Goal: Information Seeking & Learning: Learn about a topic

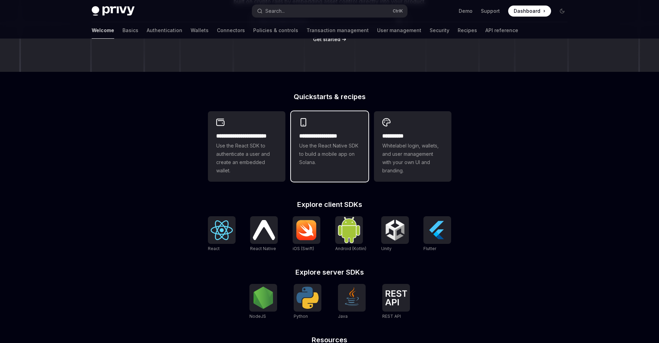
click at [318, 140] on h2 "**********" at bounding box center [329, 136] width 61 height 8
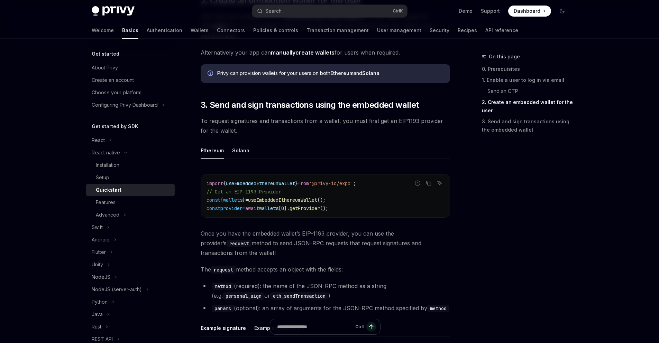
scroll to position [830, 0]
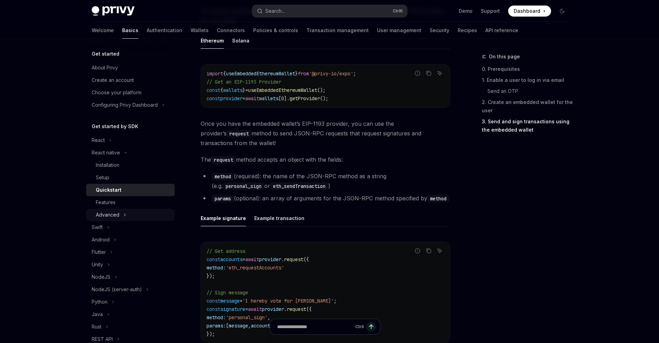
click at [117, 214] on div "Advanced" at bounding box center [108, 215] width 24 height 8
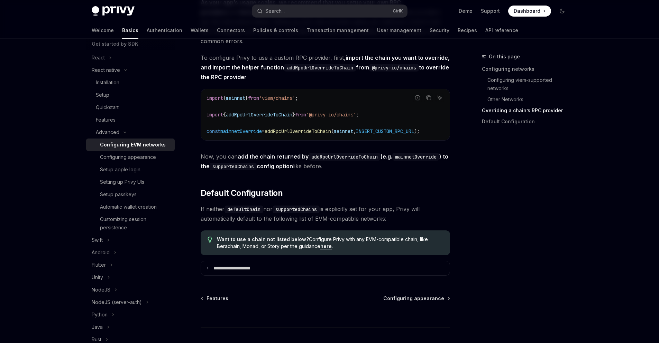
scroll to position [871, 0]
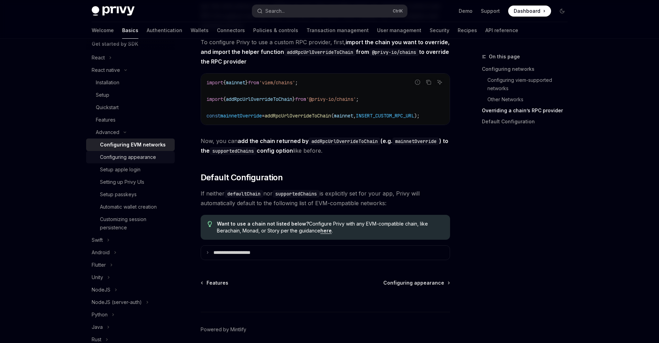
click at [128, 159] on div "Configuring appearance" at bounding box center [128, 157] width 56 height 8
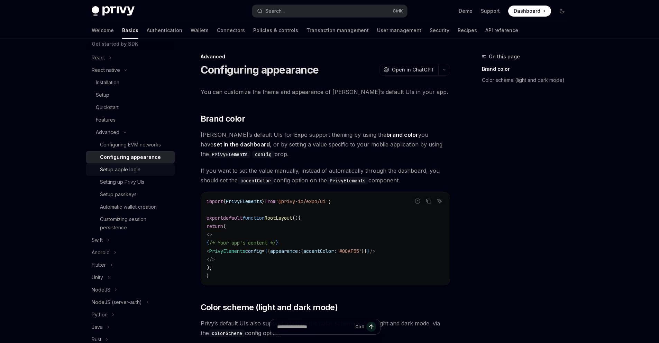
click at [133, 172] on div "Setup apple login" at bounding box center [120, 170] width 40 height 8
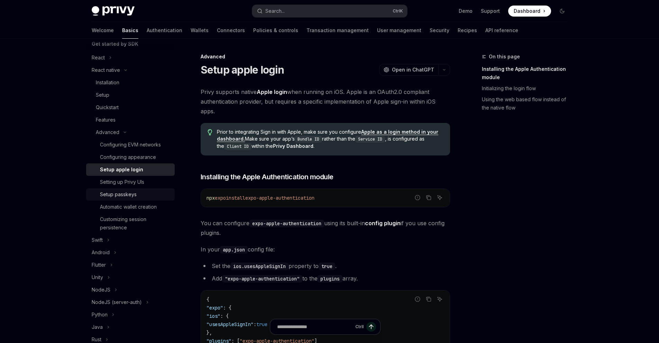
click at [137, 188] on link "Setup passkeys" at bounding box center [130, 194] width 89 height 12
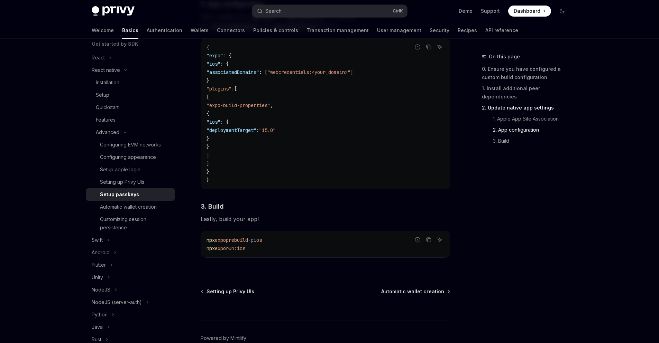
scroll to position [498, 0]
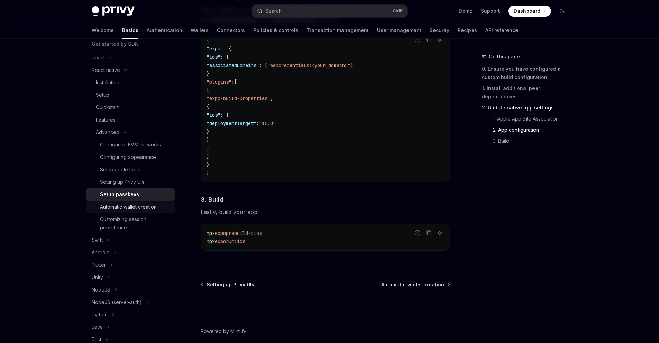
click at [153, 207] on div "Automatic wallet creation" at bounding box center [128, 207] width 57 height 8
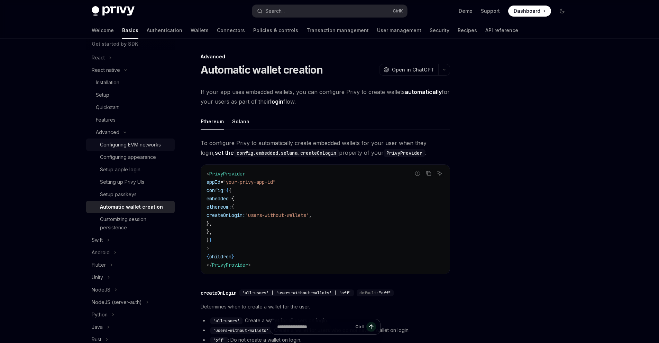
click at [134, 148] on div "Configuring EVM networks" at bounding box center [130, 145] width 61 height 8
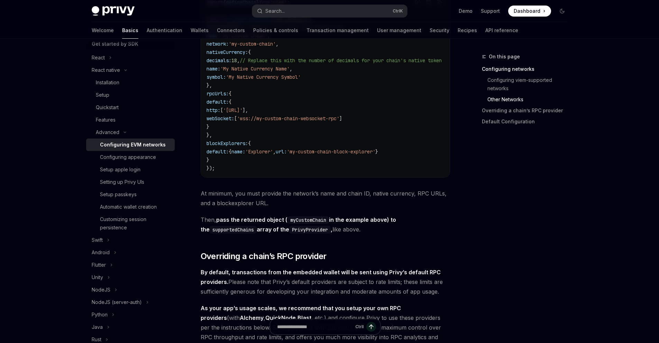
scroll to position [622, 0]
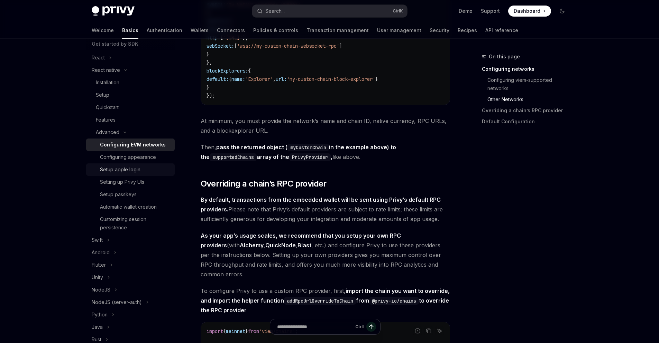
click at [120, 164] on link "Setup apple login" at bounding box center [130, 170] width 89 height 12
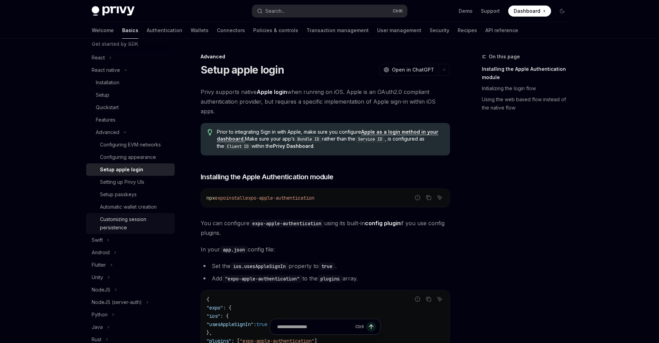
click at [117, 224] on div "Customizing session persistence" at bounding box center [135, 223] width 71 height 17
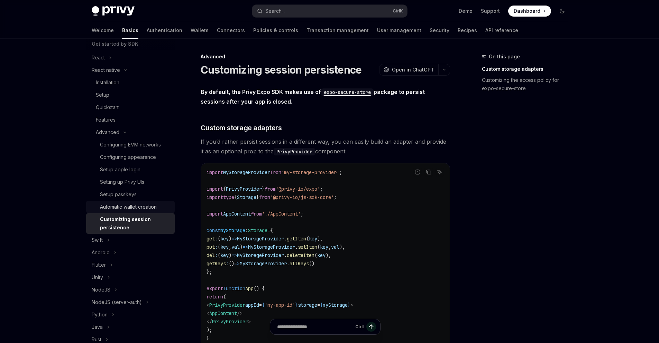
click at [119, 209] on div "Automatic wallet creation" at bounding box center [128, 207] width 57 height 8
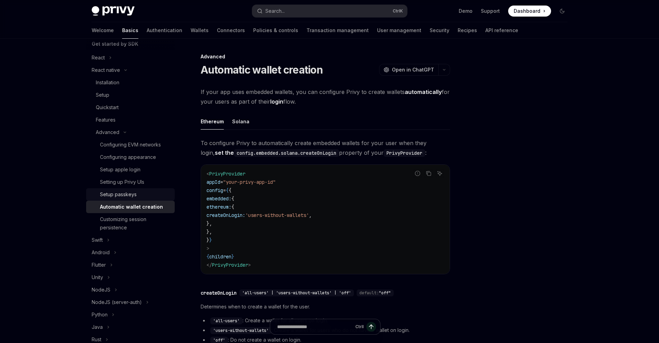
click at [126, 191] on div "Setup passkeys" at bounding box center [118, 195] width 37 height 8
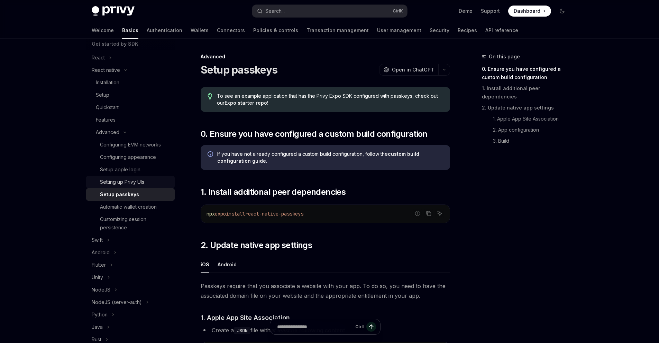
click at [127, 177] on link "Setting up Privy UIs" at bounding box center [130, 182] width 89 height 12
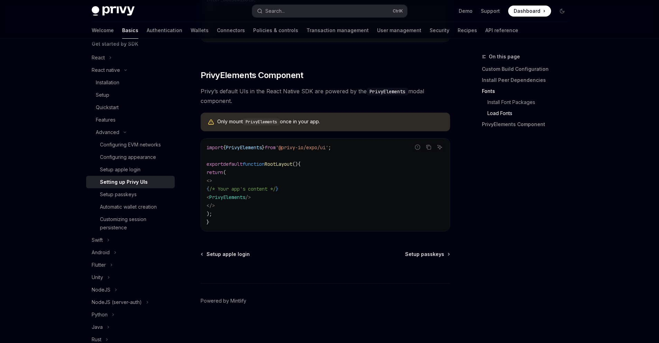
scroll to position [481, 0]
click at [125, 161] on div "Configuring appearance" at bounding box center [128, 157] width 56 height 8
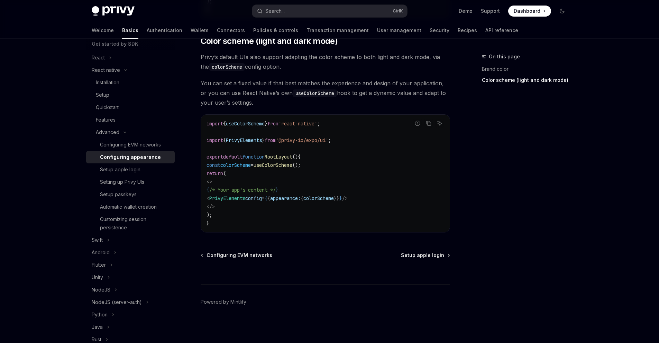
scroll to position [268, 0]
click at [120, 139] on link "Configuring EVM networks" at bounding box center [130, 145] width 89 height 12
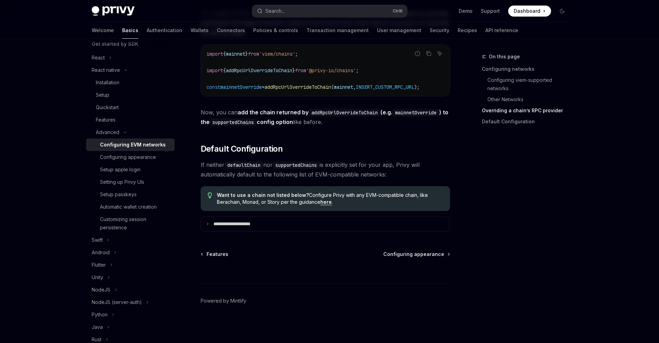
scroll to position [911, 0]
click at [123, 125] on link "Features" at bounding box center [130, 120] width 89 height 12
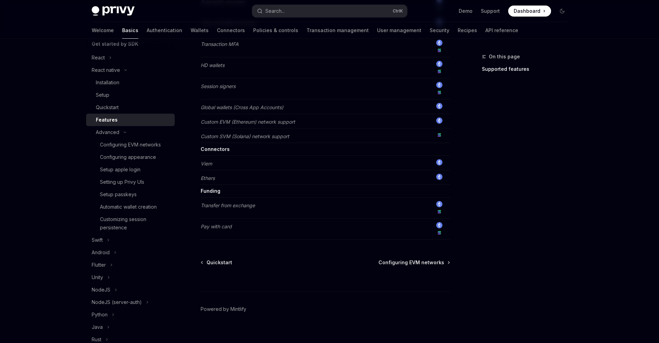
scroll to position [404, 0]
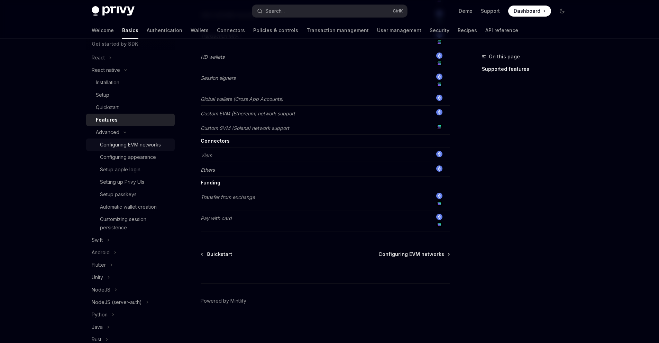
click at [112, 144] on div "Configuring EVM networks" at bounding box center [130, 145] width 61 height 8
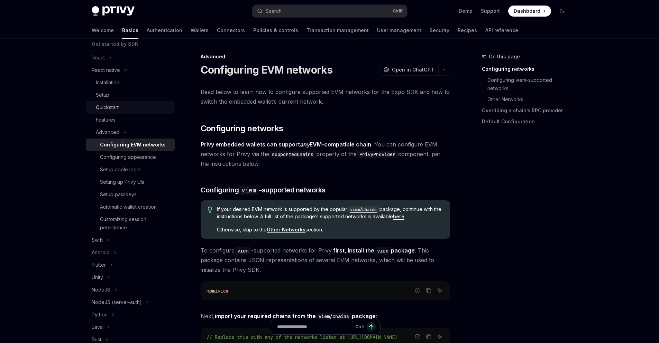
click at [113, 107] on div "Quickstart" at bounding box center [107, 107] width 23 height 8
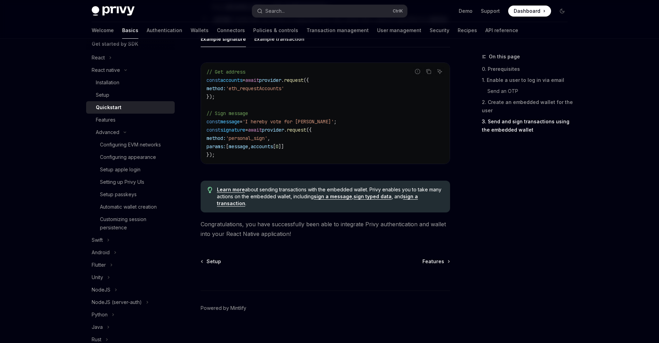
scroll to position [1017, 0]
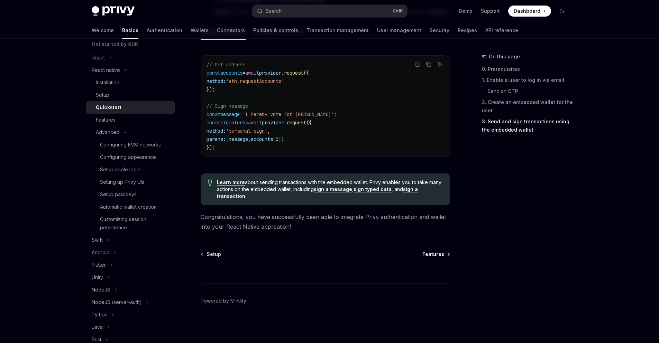
click at [442, 257] on span "Features" at bounding box center [433, 254] width 22 height 7
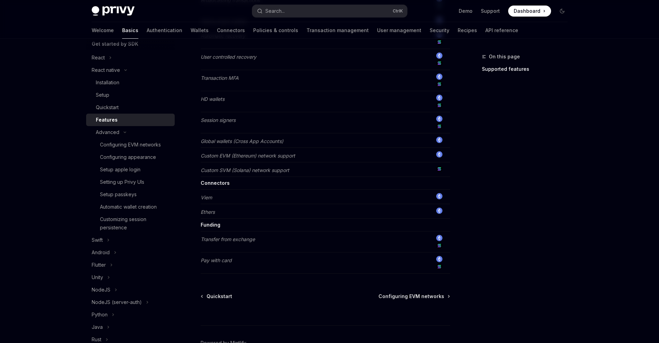
scroll to position [362, 0]
click at [413, 295] on span "Configuring EVM networks" at bounding box center [411, 296] width 66 height 7
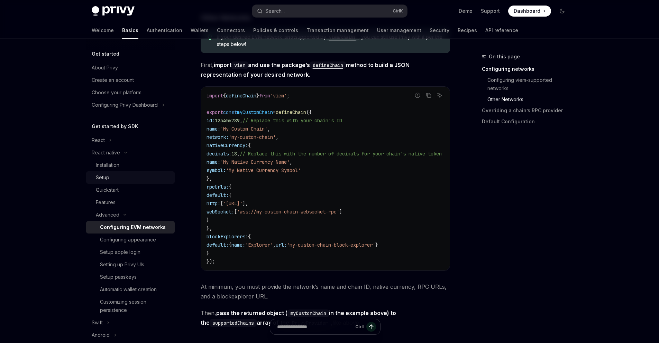
click at [115, 179] on div "Setup" at bounding box center [133, 178] width 75 height 8
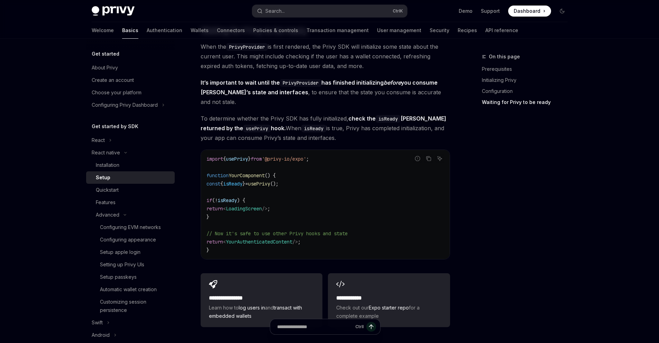
scroll to position [522, 0]
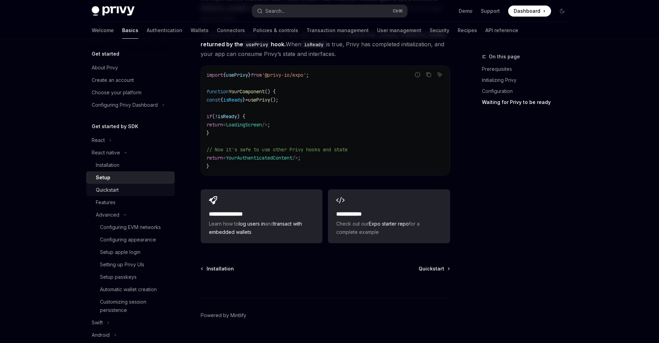
click at [103, 189] on div "Quickstart" at bounding box center [107, 190] width 23 height 8
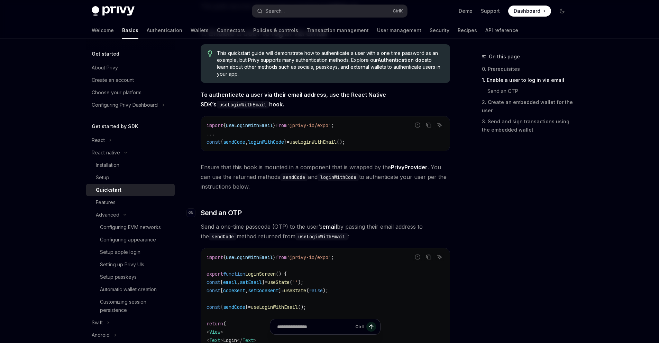
scroll to position [71, 0]
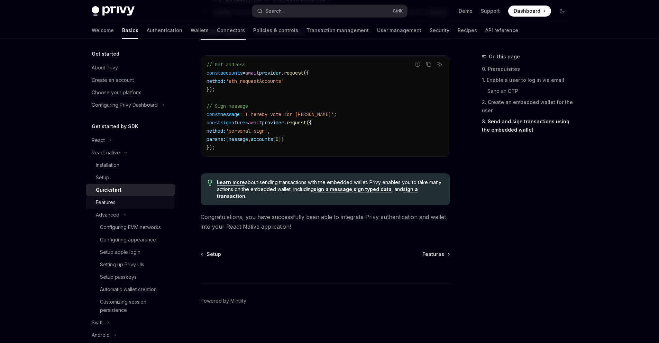
click at [98, 199] on div "Features" at bounding box center [106, 202] width 20 height 8
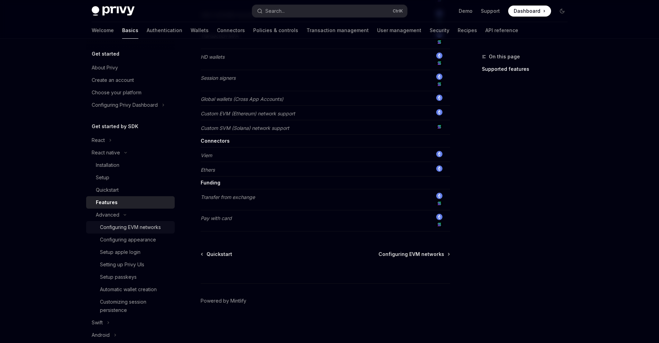
click at [135, 228] on div "Configuring EVM networks" at bounding box center [130, 227] width 61 height 8
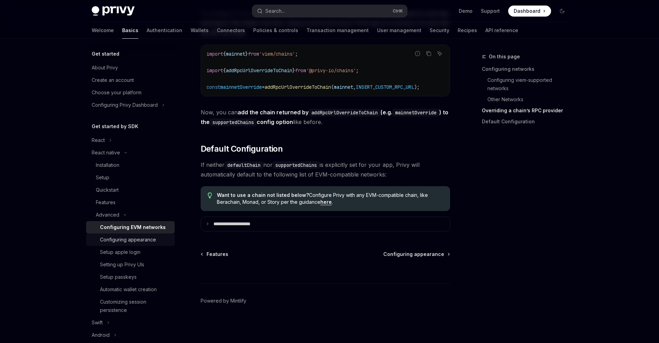
click at [148, 241] on div "Configuring appearance" at bounding box center [128, 240] width 56 height 8
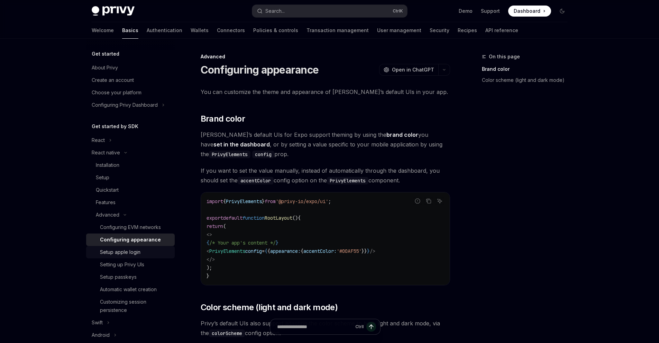
click at [135, 255] on div "Setup apple login" at bounding box center [120, 252] width 40 height 8
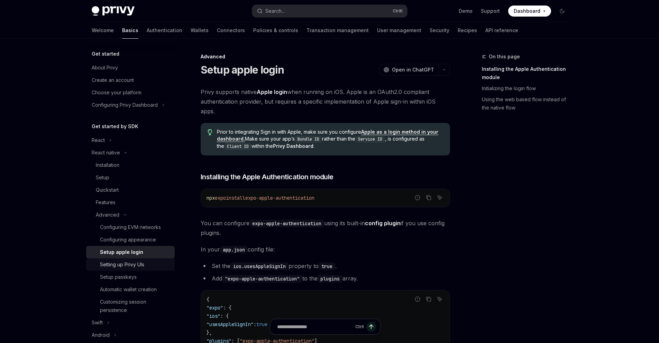
click at [136, 269] on link "Setting up Privy UIs" at bounding box center [130, 265] width 89 height 12
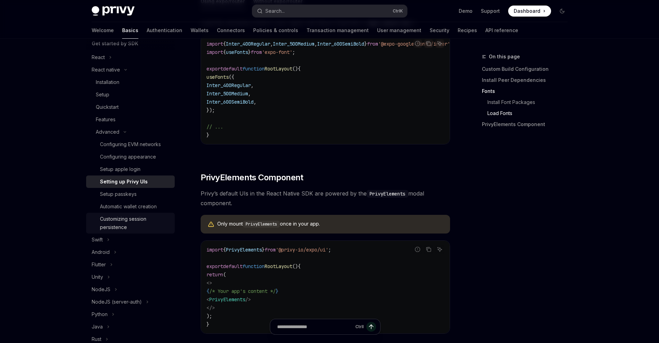
click at [135, 222] on div "Customizing session persistence" at bounding box center [135, 223] width 71 height 17
type textarea "*"
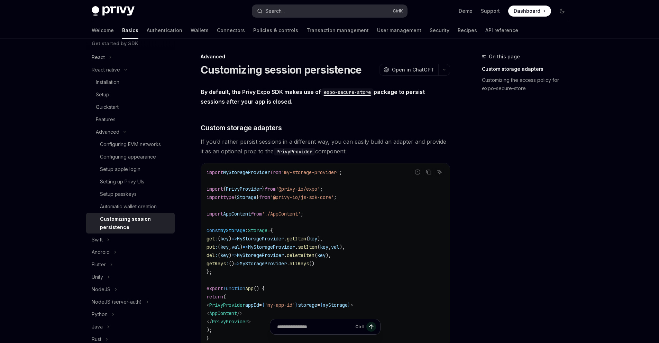
click at [306, 16] on button "Search... Ctrl K" at bounding box center [329, 11] width 155 height 12
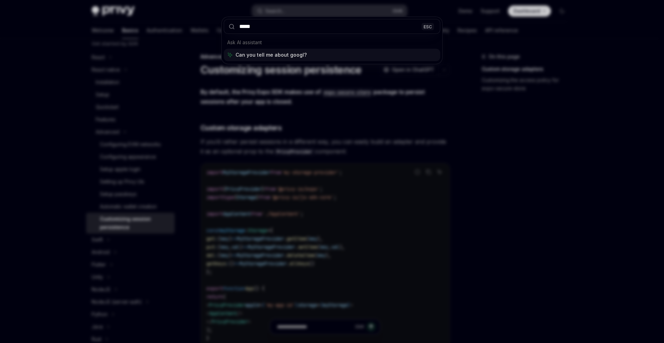
type input "******"
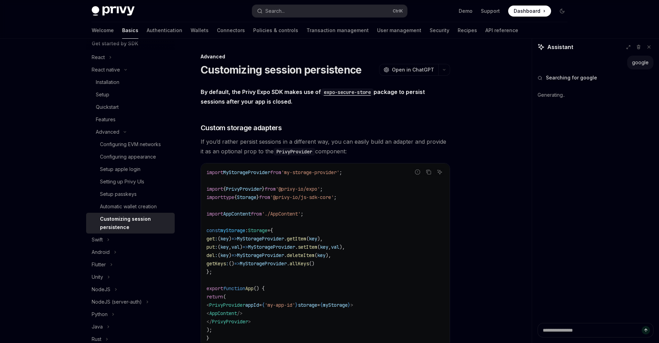
type textarea "*"
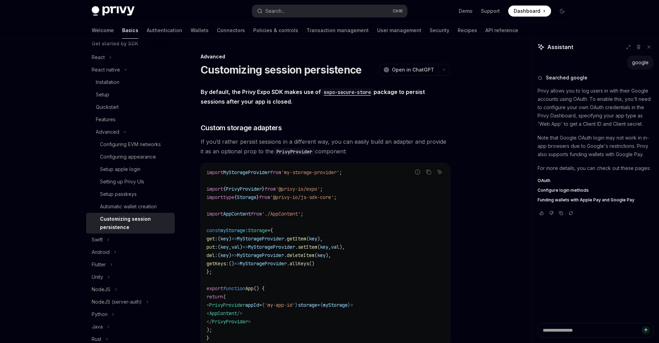
click at [546, 179] on span "OAuth" at bounding box center [543, 181] width 13 height 6
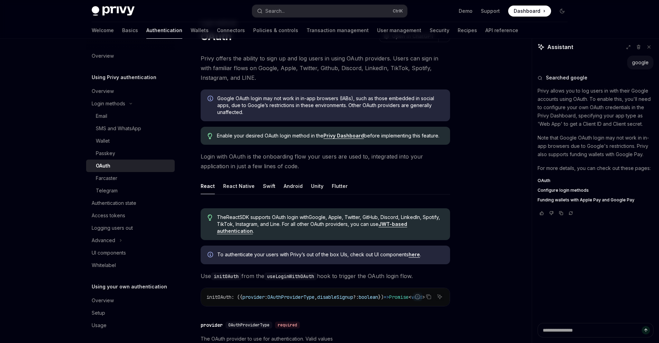
scroll to position [83, 0]
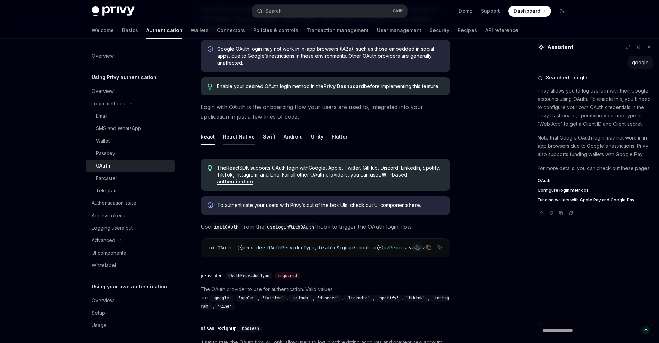
click at [233, 138] on div "React Native" at bounding box center [238, 137] width 31 height 16
type textarea "*"
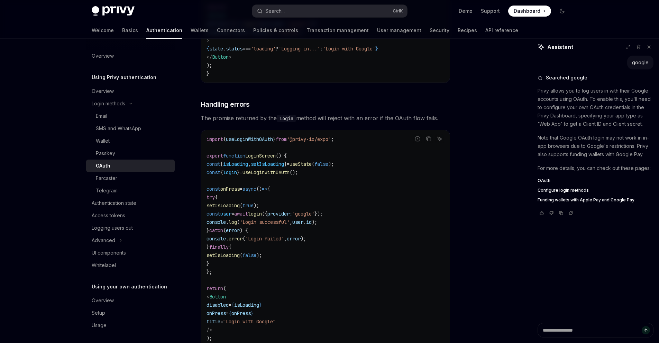
scroll to position [705, 0]
